Goal: Task Accomplishment & Management: Manage account settings

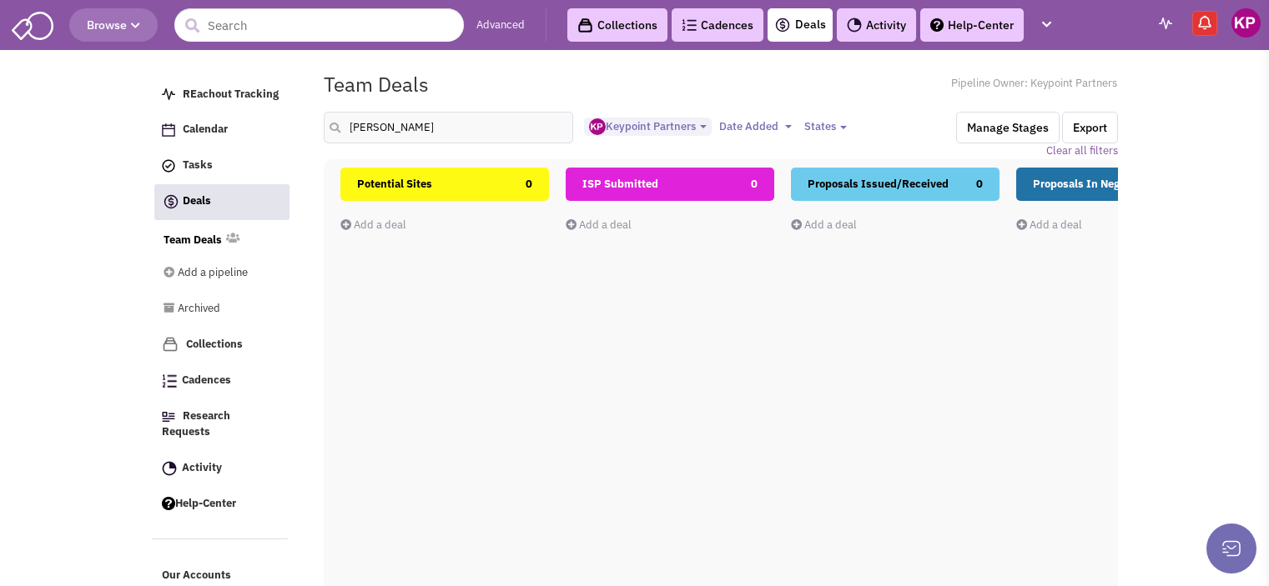
select select "1896"
select select
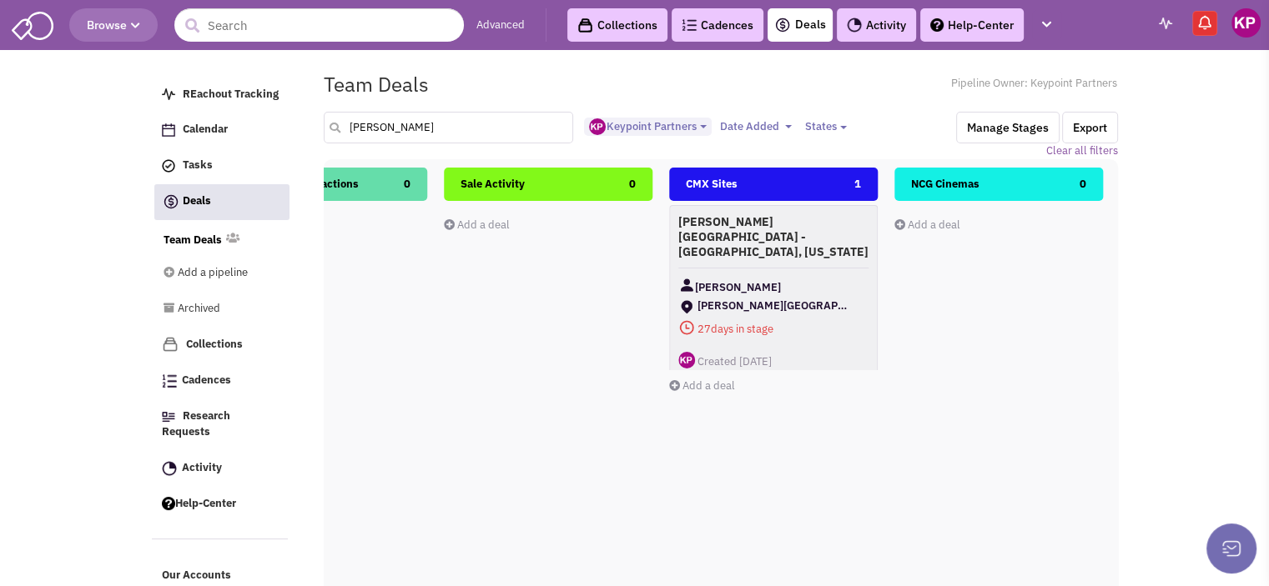
click at [403, 120] on input "[PERSON_NAME]" at bounding box center [449, 128] width 250 height 32
type input "t"
type input "brickell"
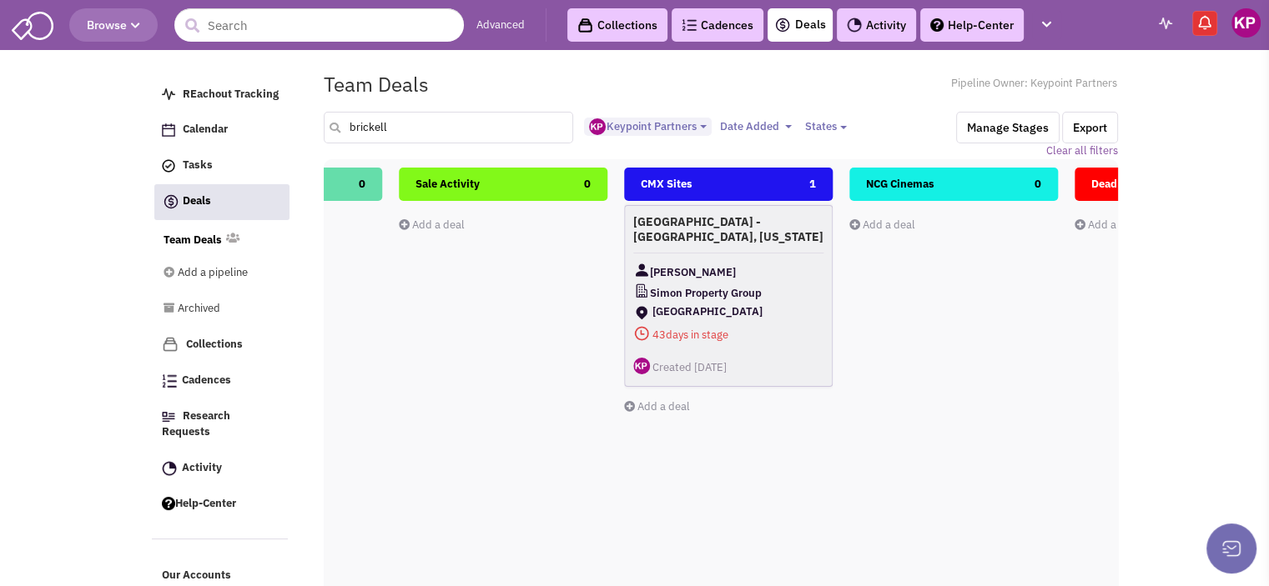
scroll to position [0, 1528]
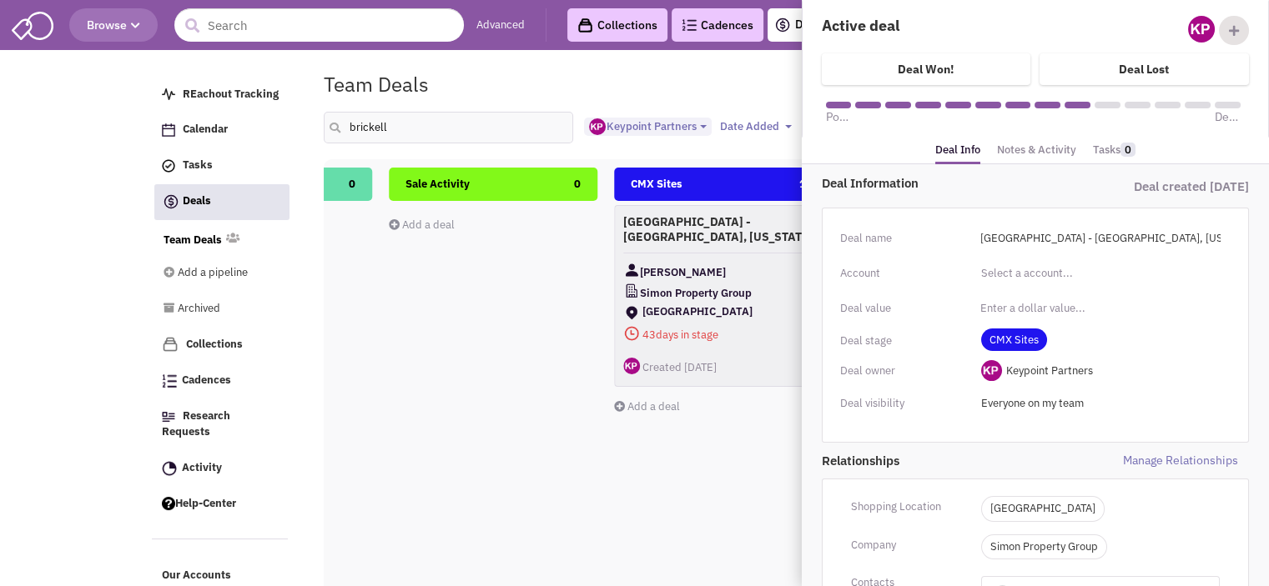
click at [1024, 147] on link "Notes & Activity" at bounding box center [1036, 150] width 79 height 24
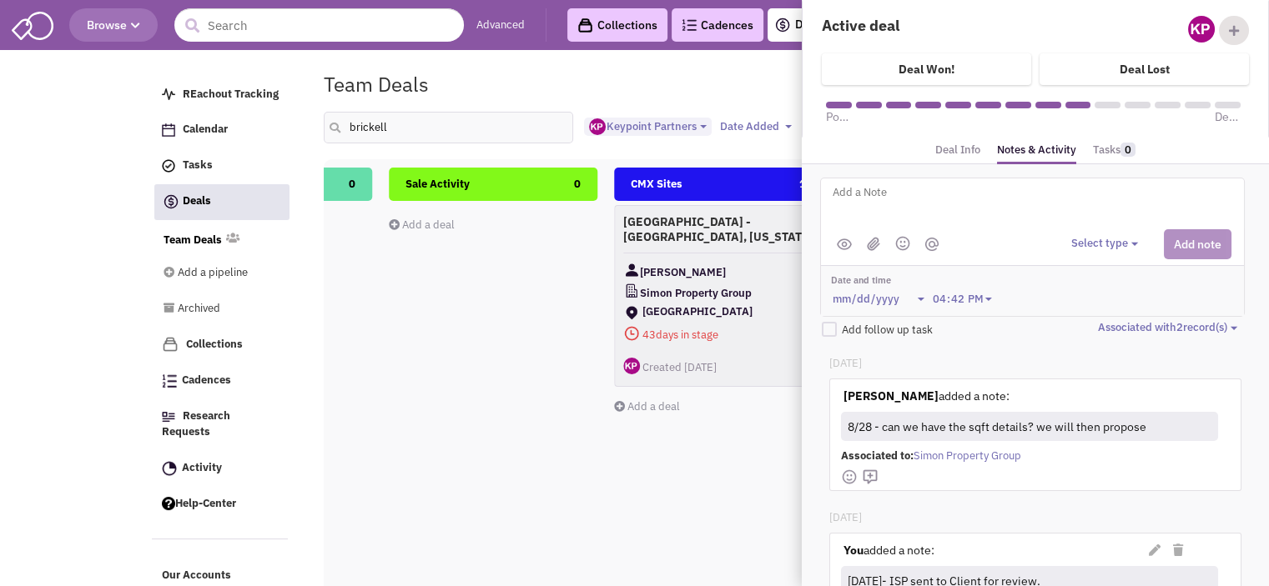
click at [967, 224] on textarea at bounding box center [1037, 206] width 413 height 46
type textarea "[DATE]- Updated ISP with SF information attached."
click at [1104, 246] on button "Select type" at bounding box center [1107, 244] width 72 height 16
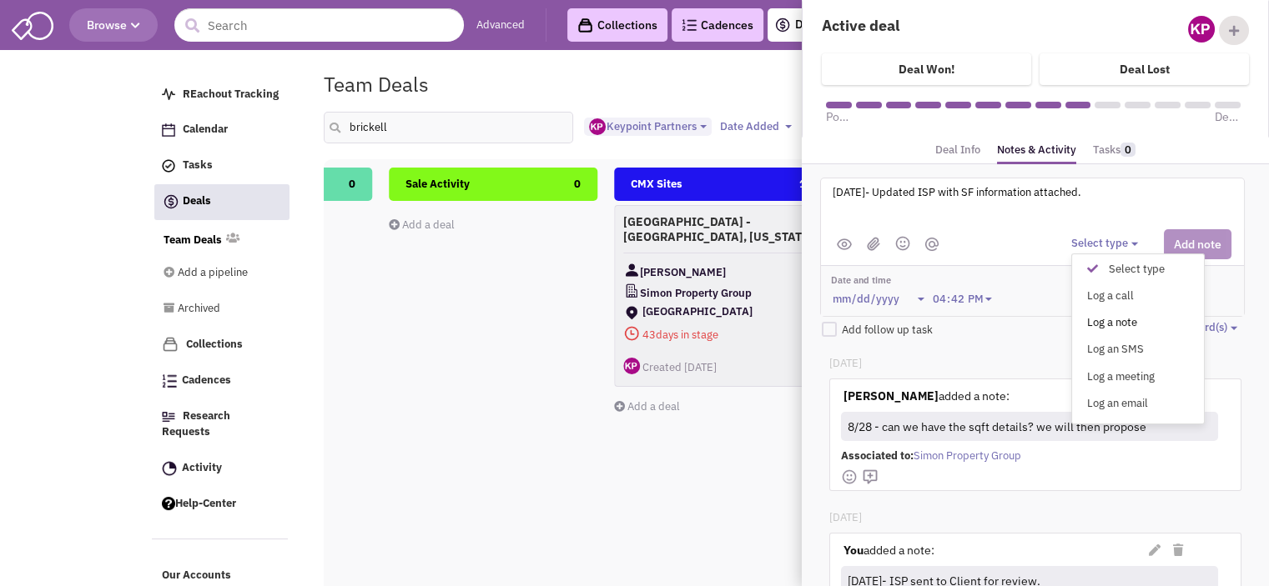
click at [1097, 318] on div "Log a note" at bounding box center [1096, 323] width 41 height 16
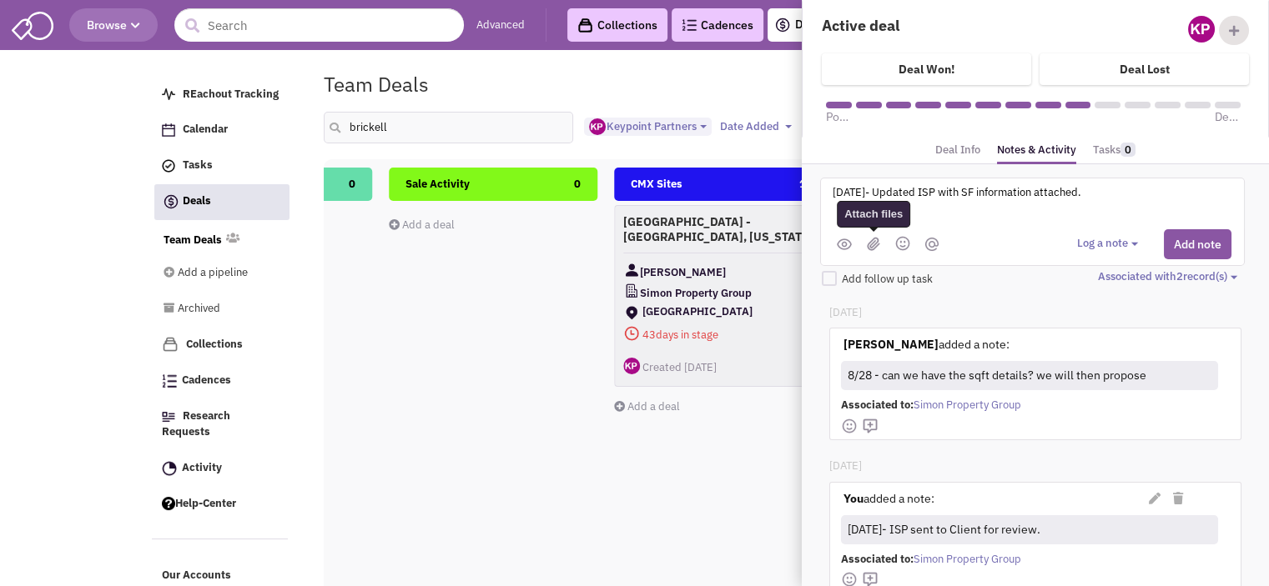
click at [875, 240] on img at bounding box center [873, 244] width 13 height 14
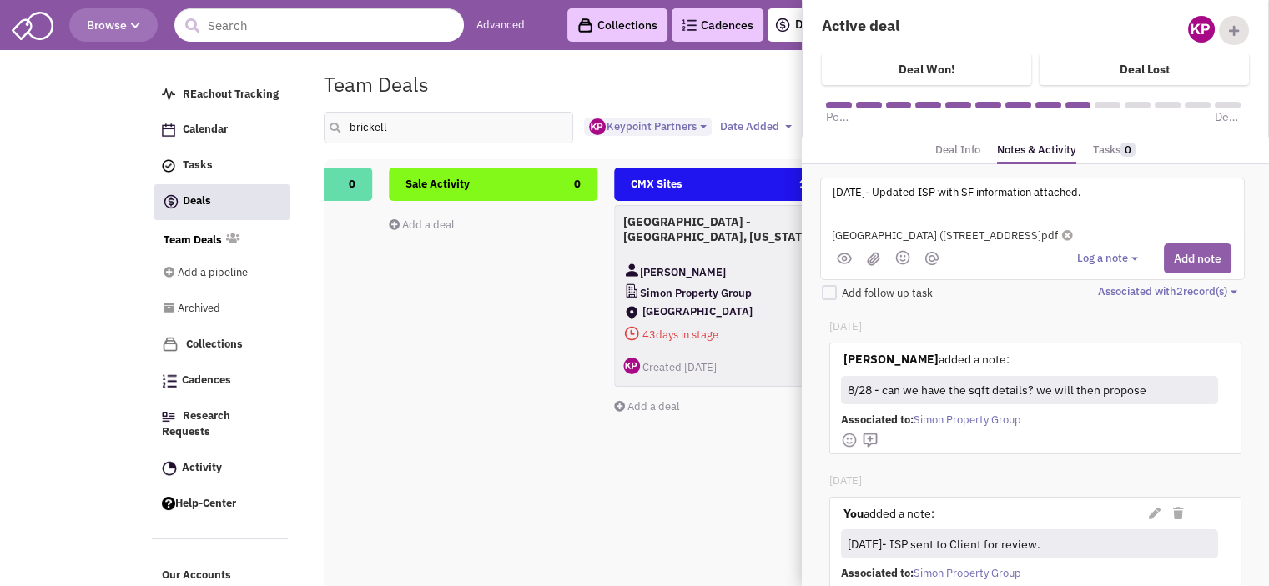
click at [1178, 257] on button "Add note" at bounding box center [1197, 259] width 68 height 30
